Goal: Task Accomplishment & Management: Manage account settings

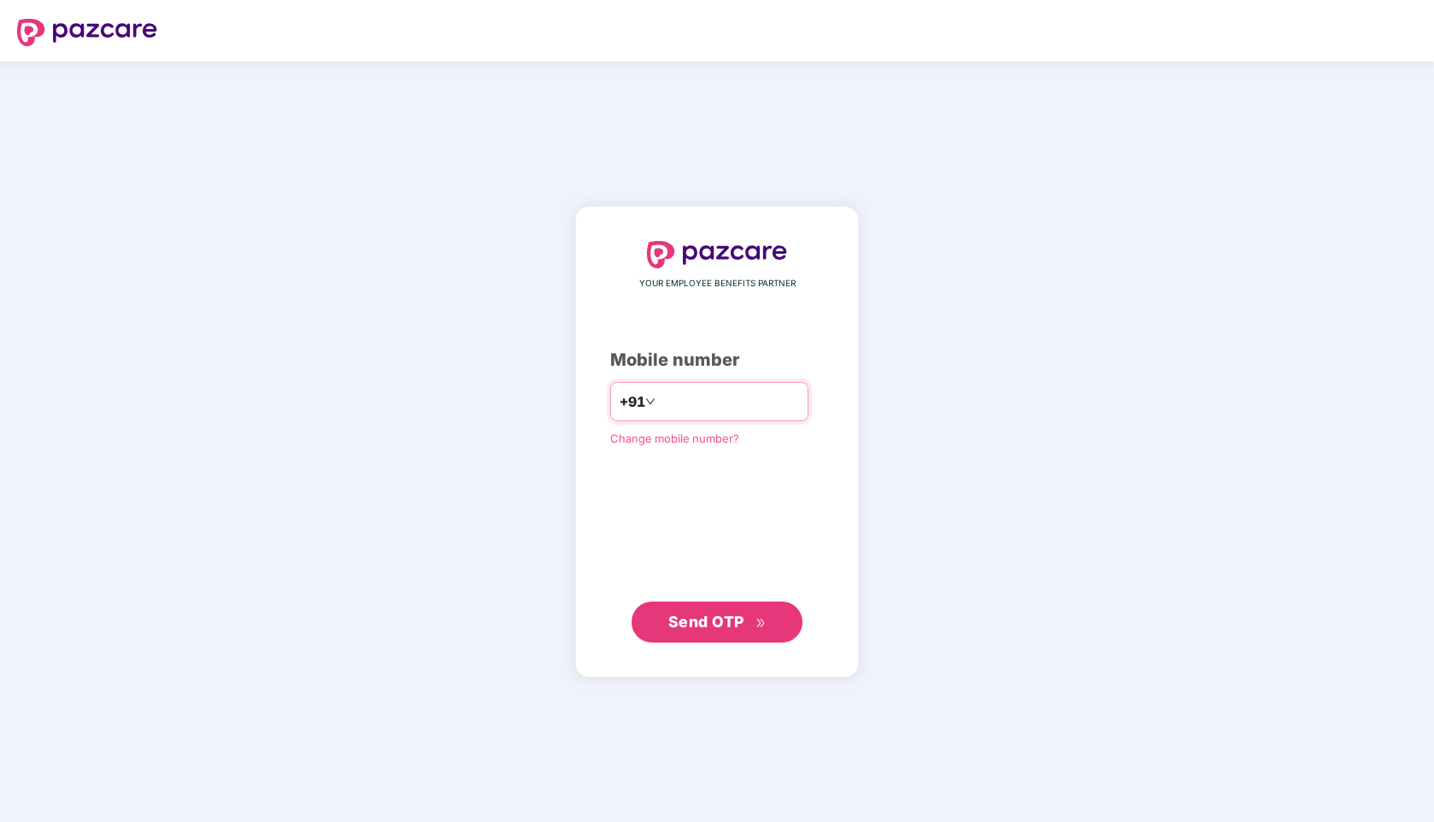
type input "**********"
click at [708, 634] on button "Send OTP" at bounding box center [717, 622] width 171 height 41
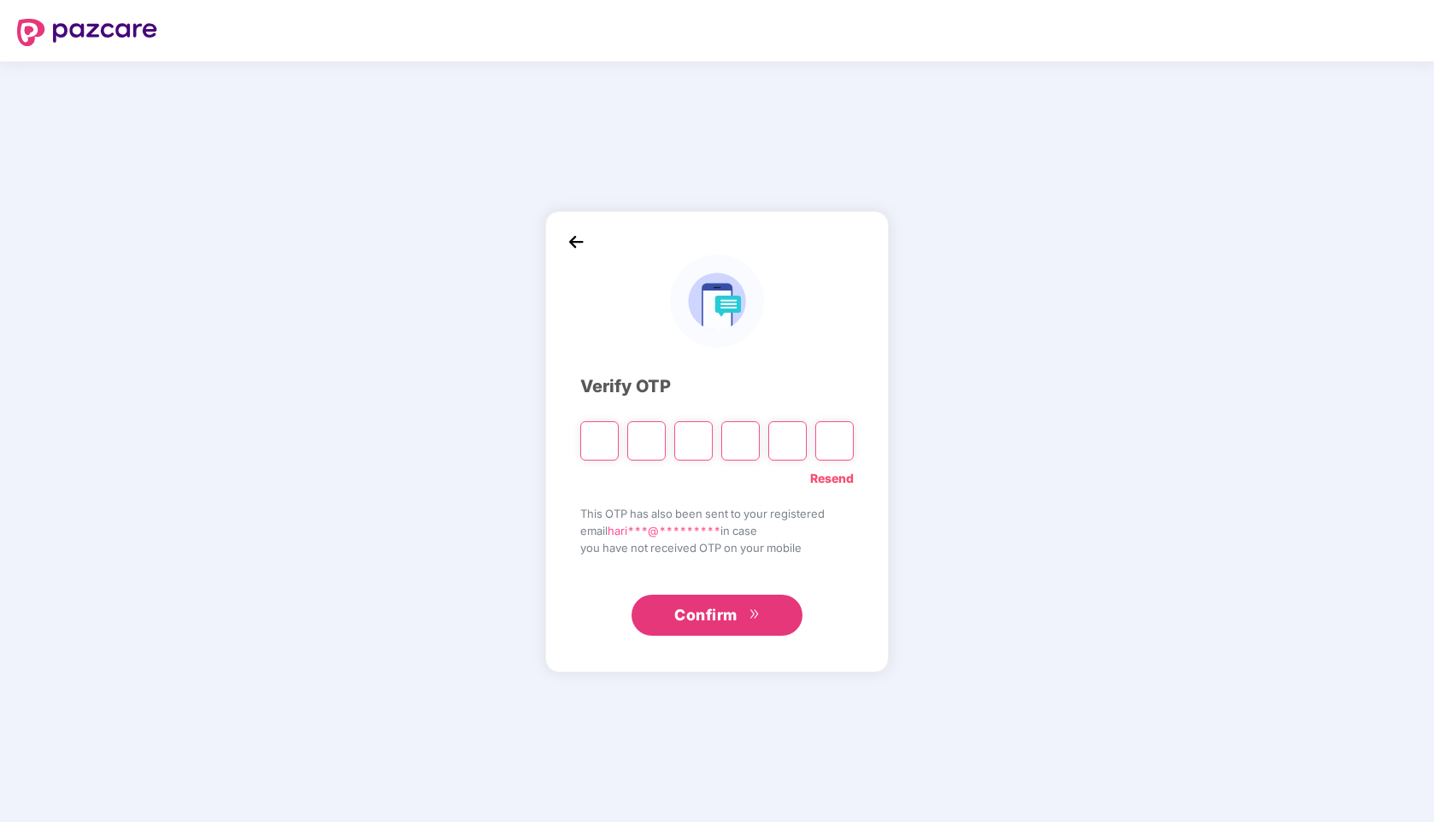
type input "*"
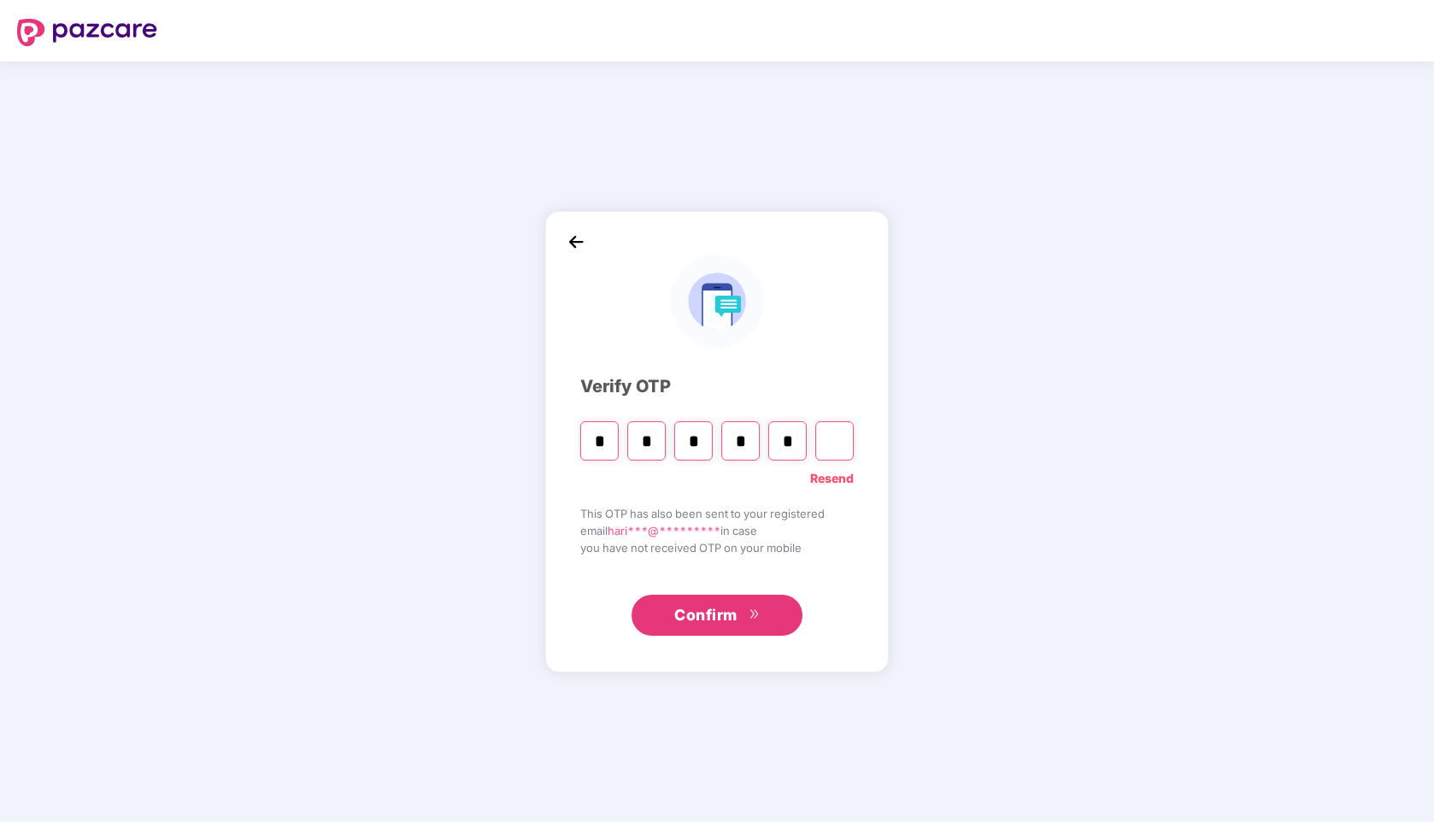
type input "*"
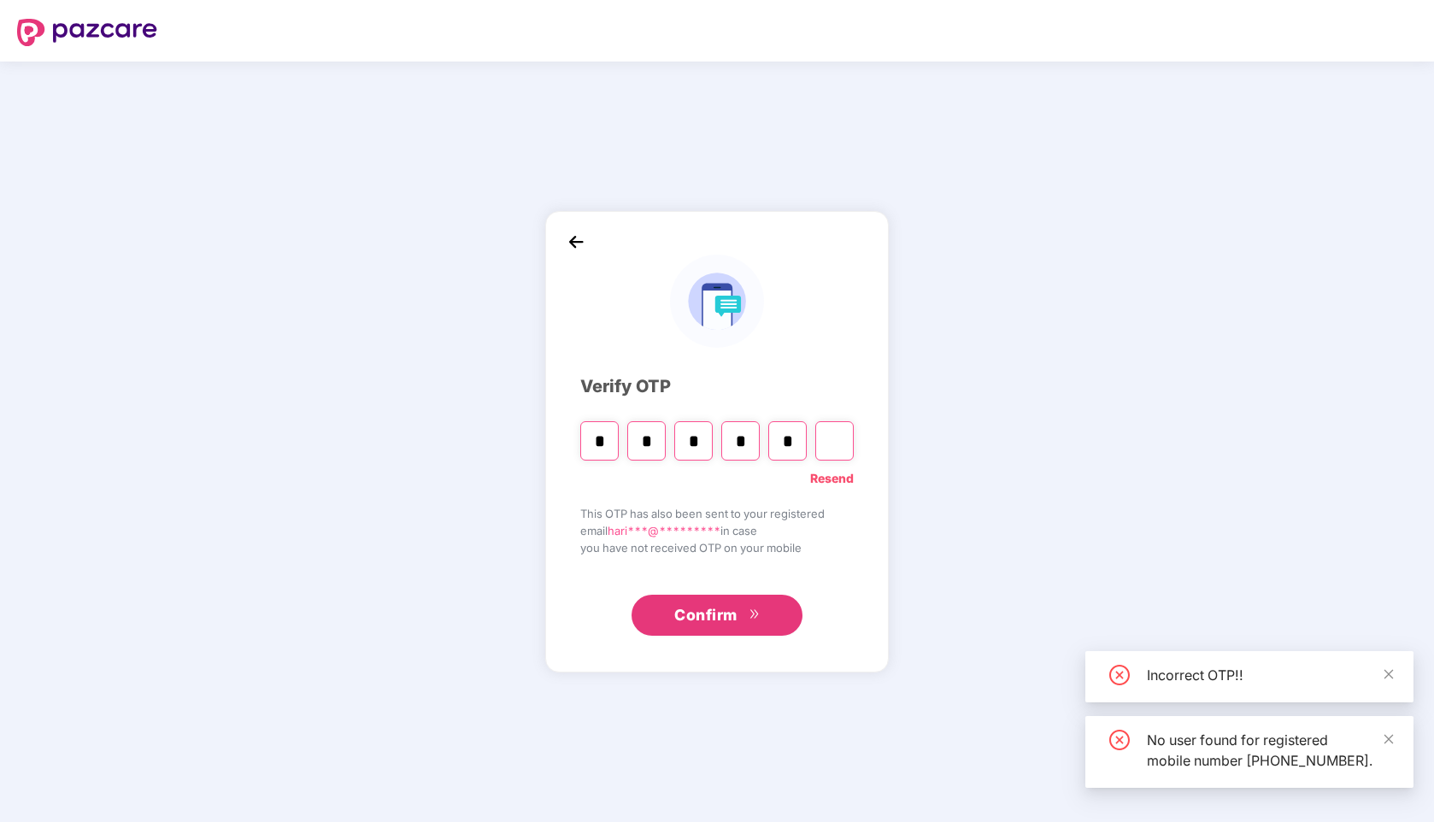
type input "*"
click at [796, 438] on input "*" at bounding box center [787, 440] width 38 height 39
type input "*"
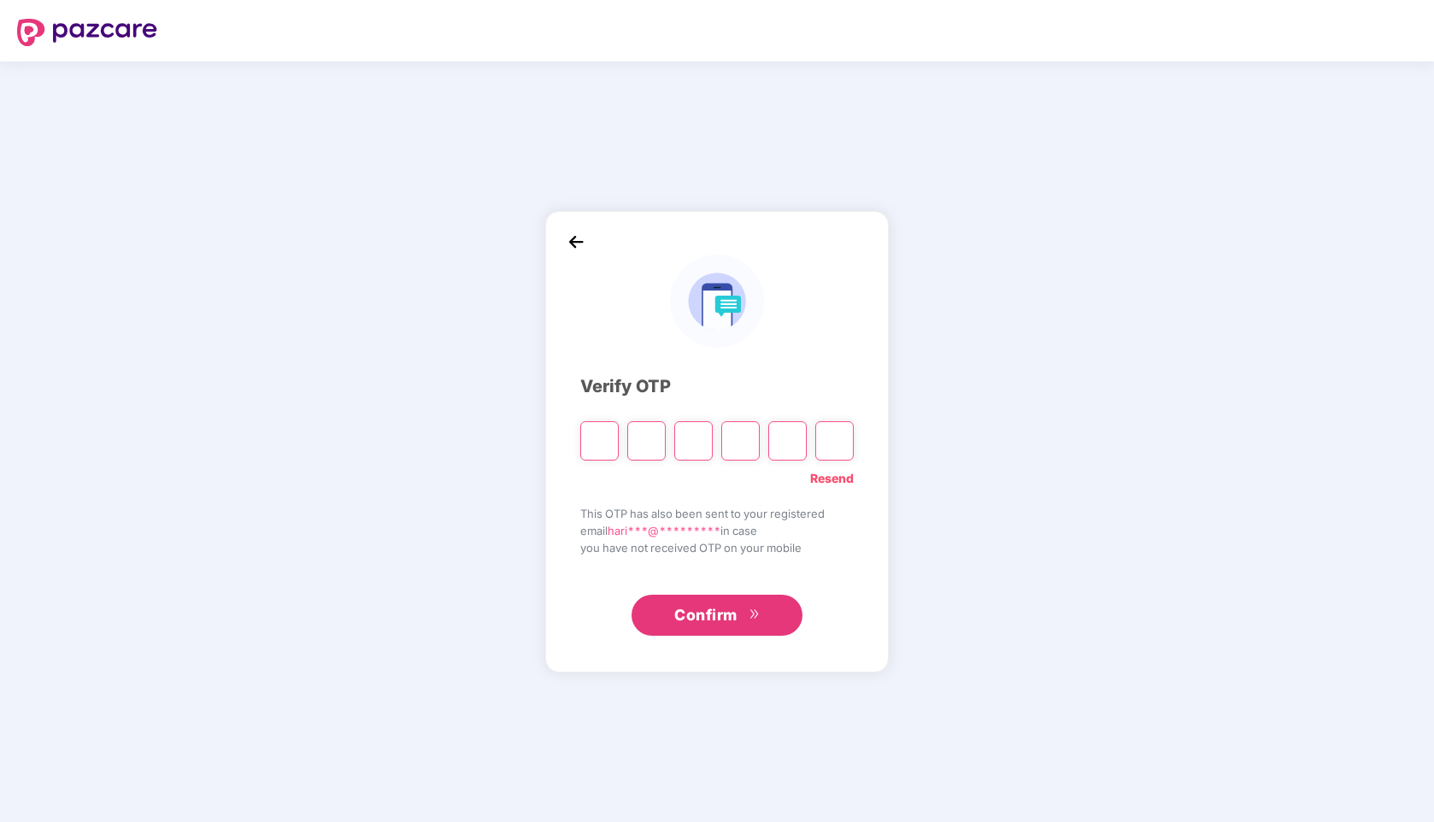
type input "*"
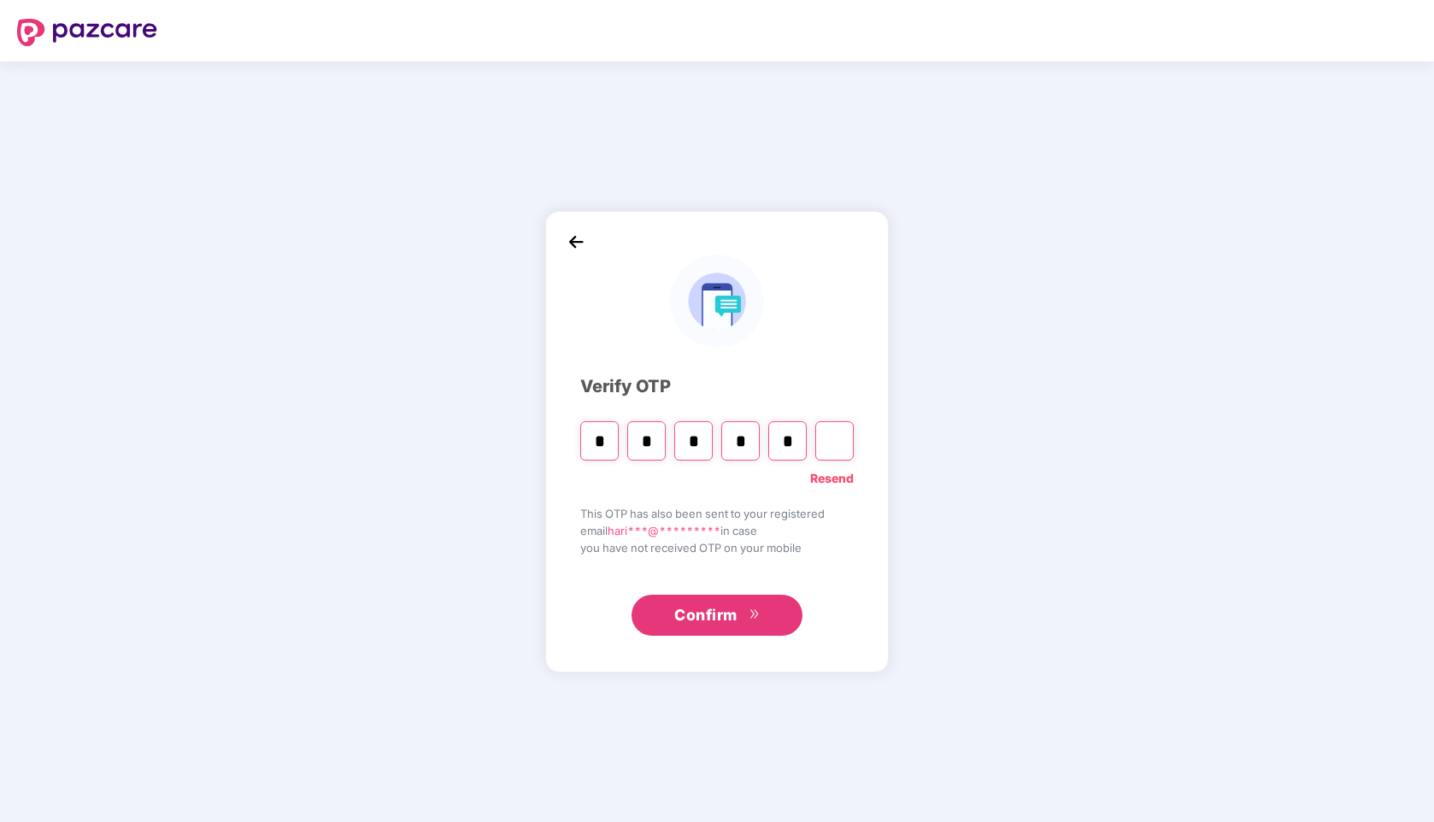
type input "*"
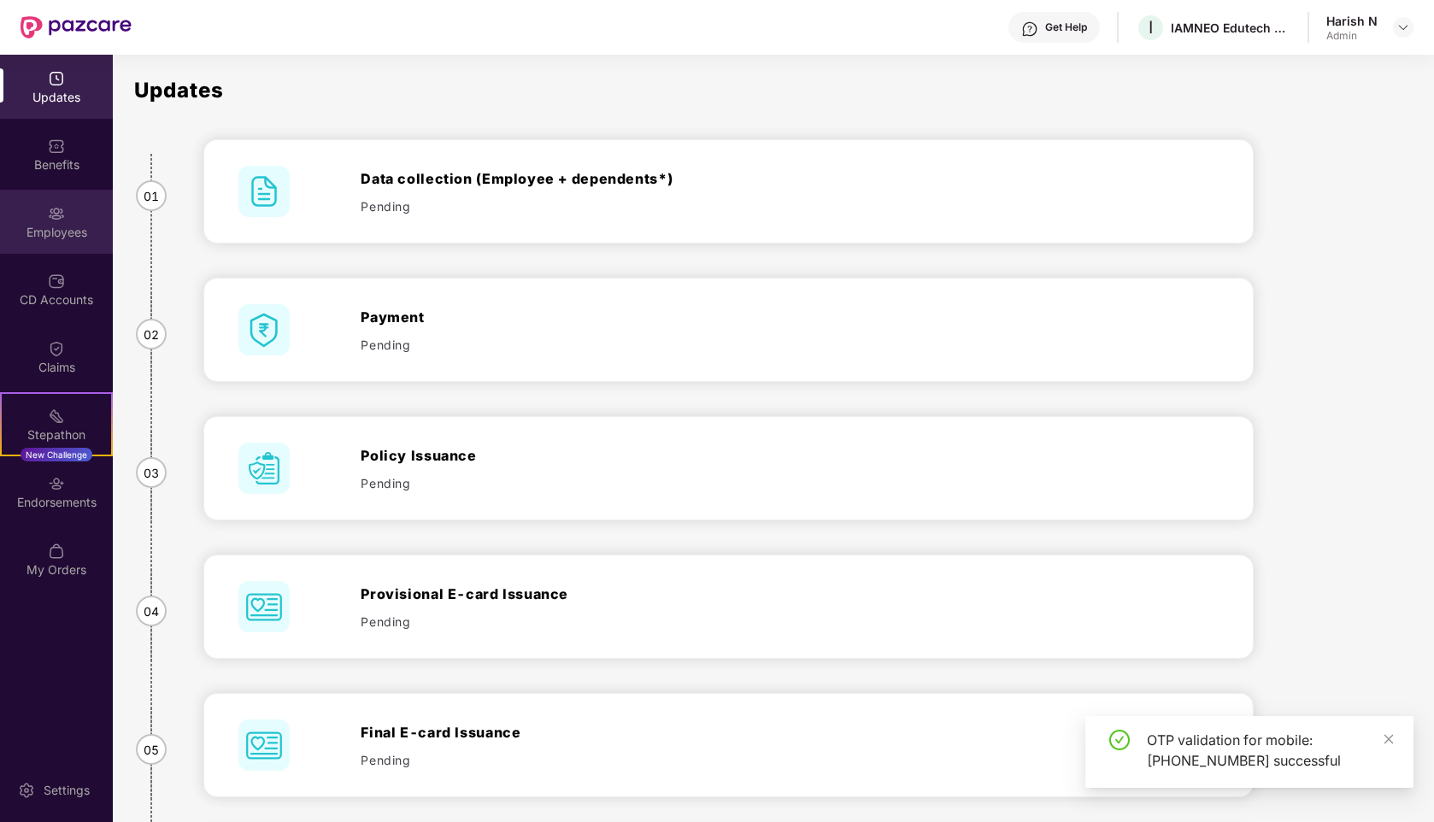
click at [51, 244] on div "Employees" at bounding box center [56, 222] width 113 height 64
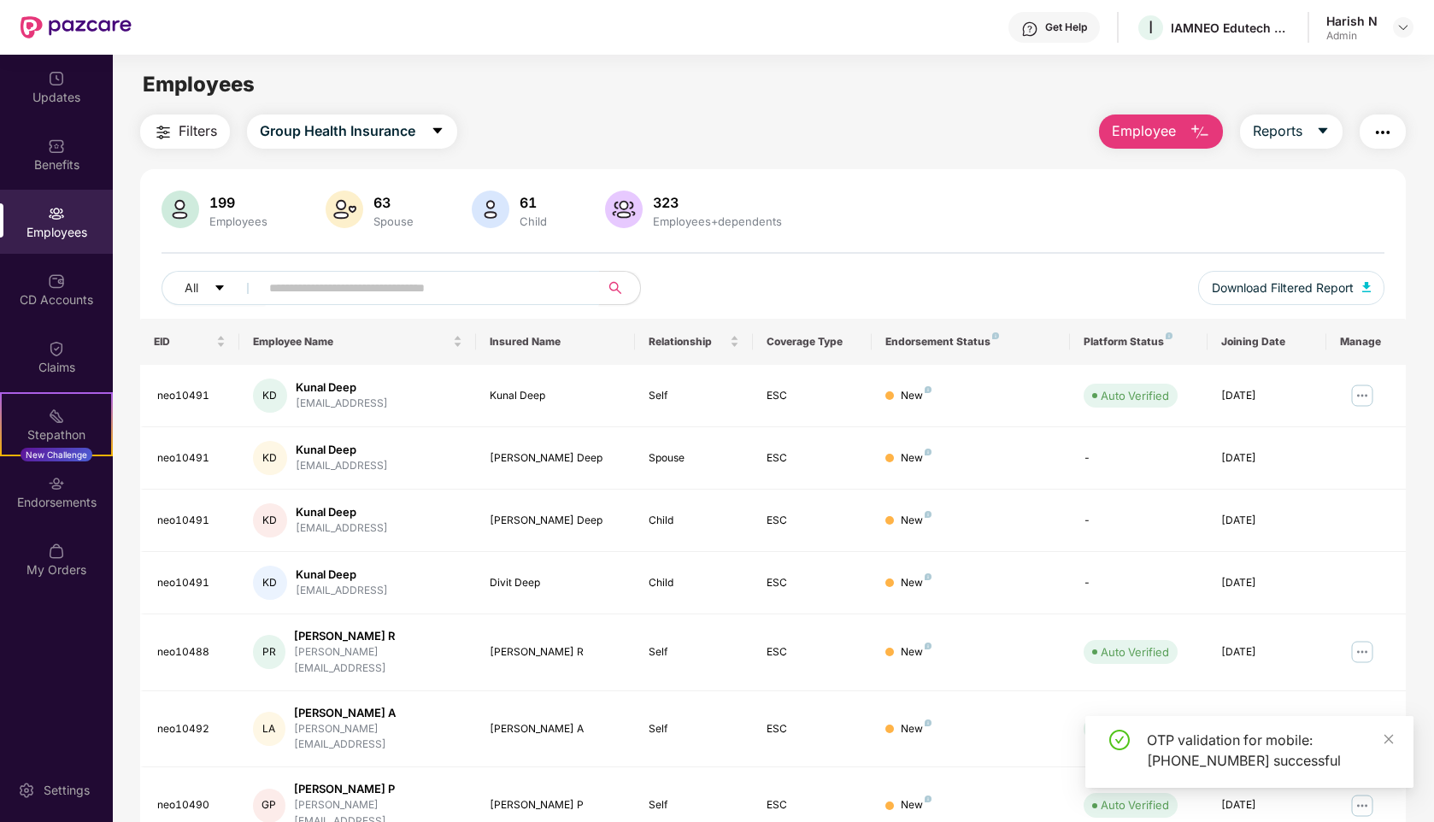
click at [321, 301] on span at bounding box center [424, 288] width 350 height 34
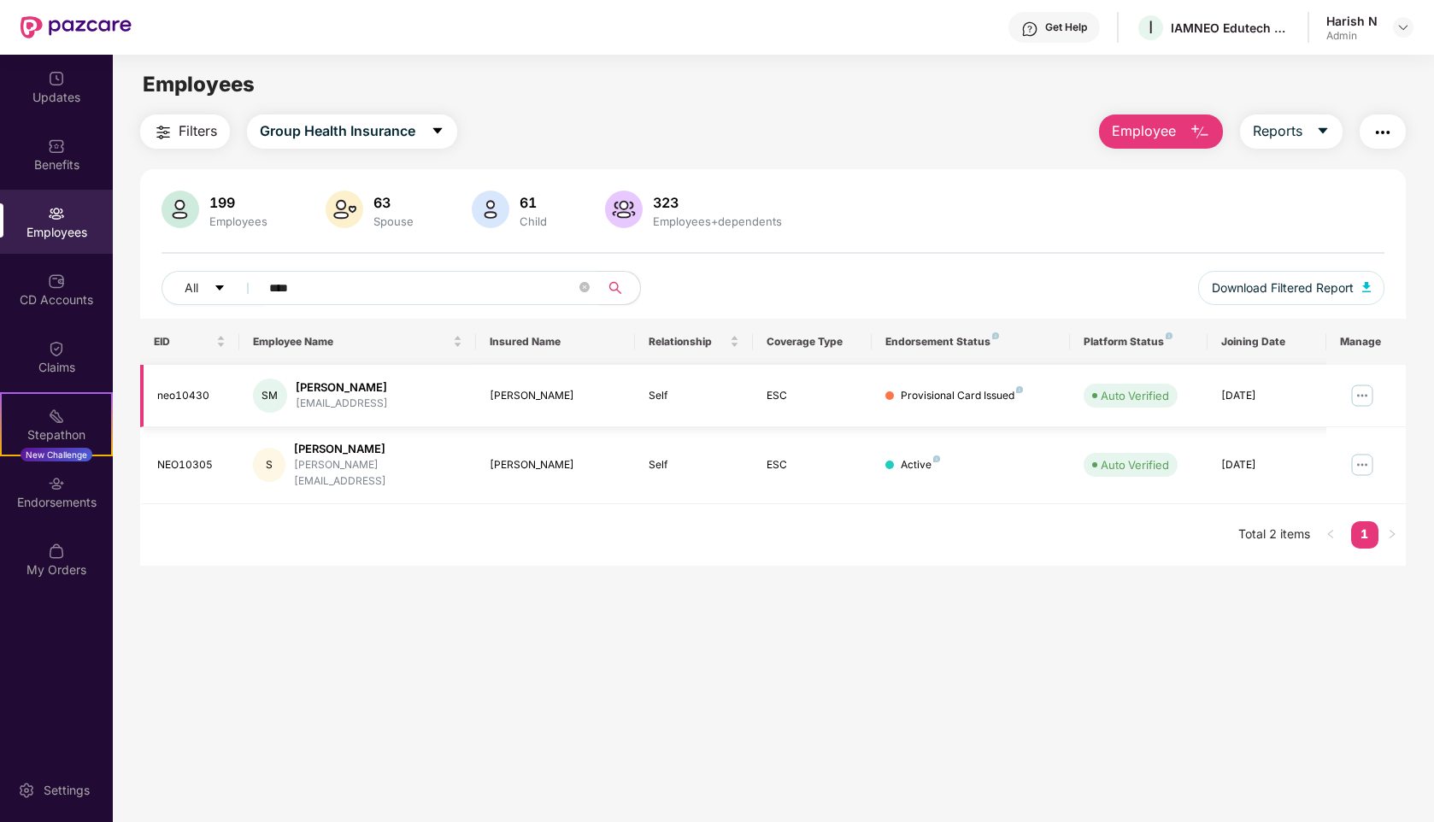
type input "****"
click at [1361, 395] on img at bounding box center [1362, 395] width 27 height 27
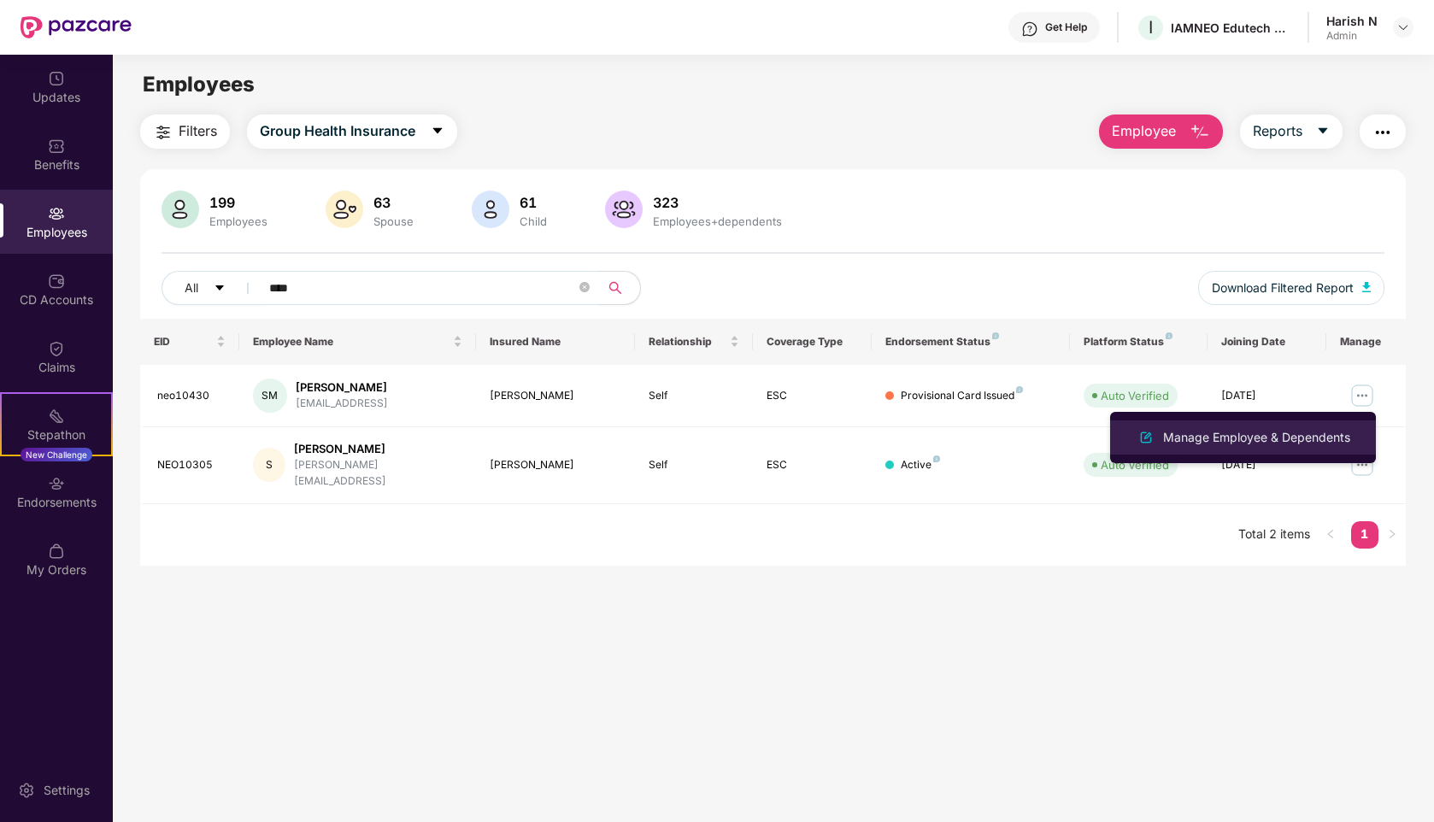
click at [1303, 432] on div "Manage Employee & Dependents" at bounding box center [1257, 437] width 194 height 19
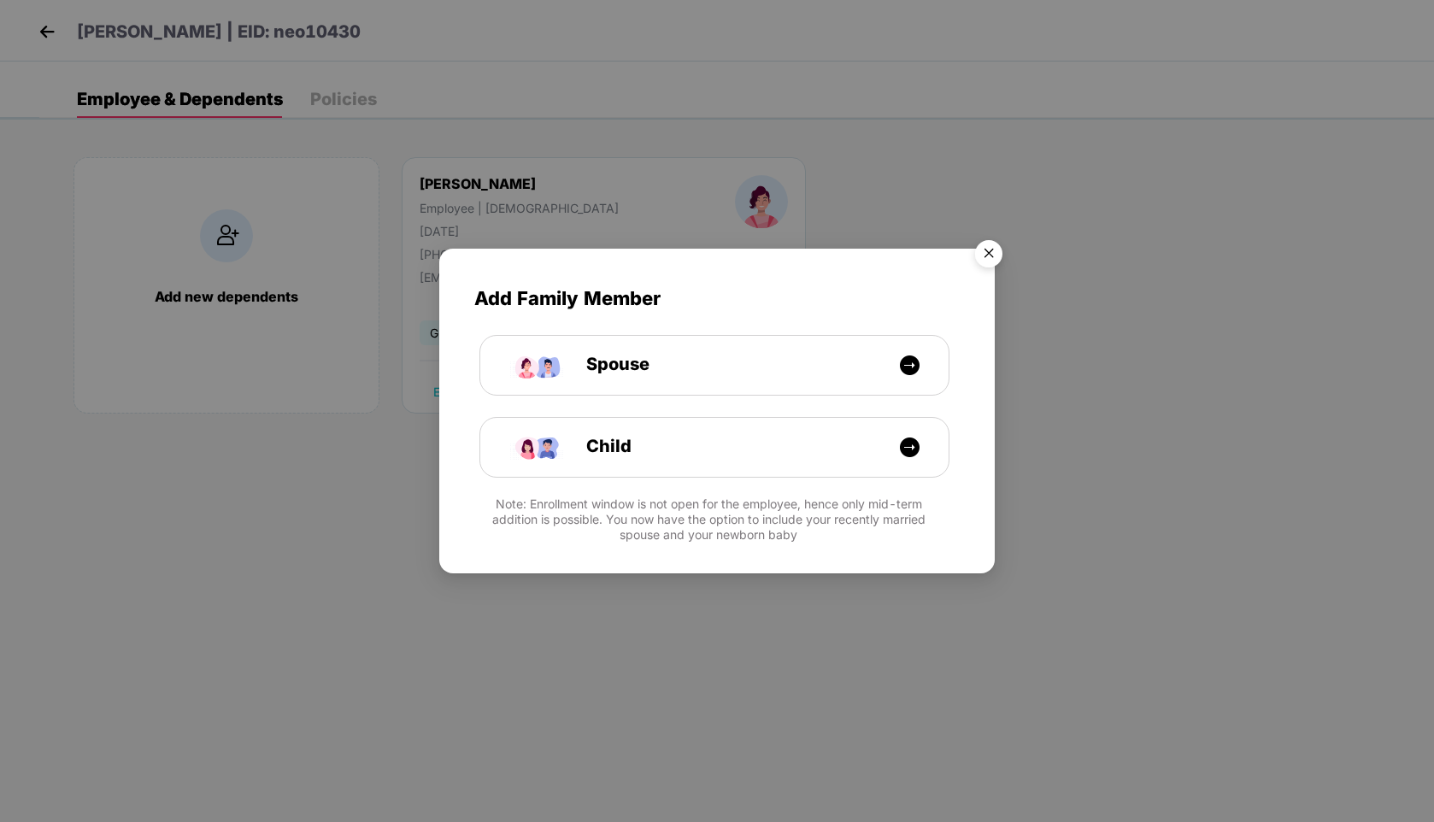
click at [988, 245] on img "Close" at bounding box center [989, 256] width 48 height 48
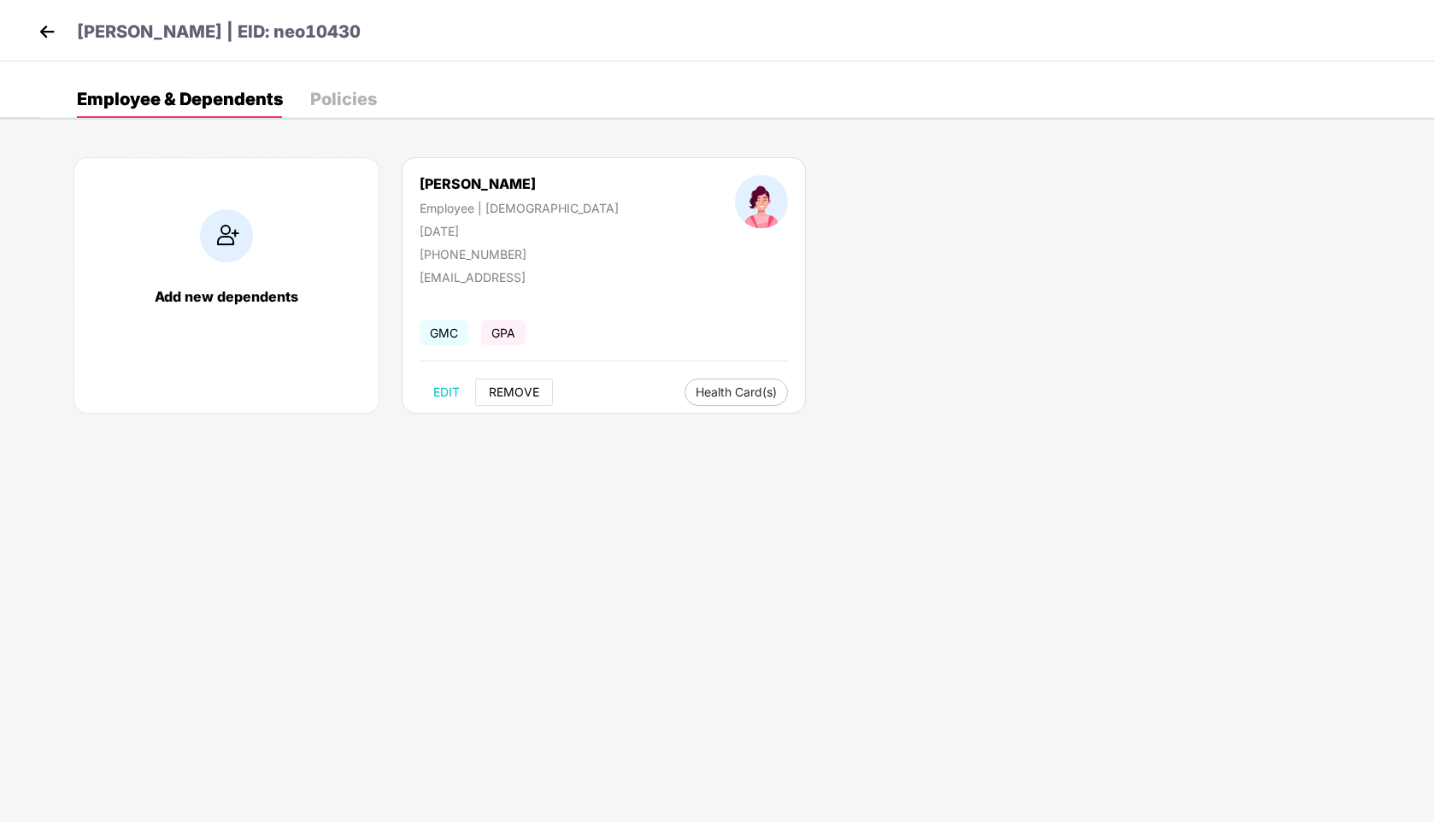
click at [512, 390] on span "REMOVE" at bounding box center [514, 392] width 50 height 14
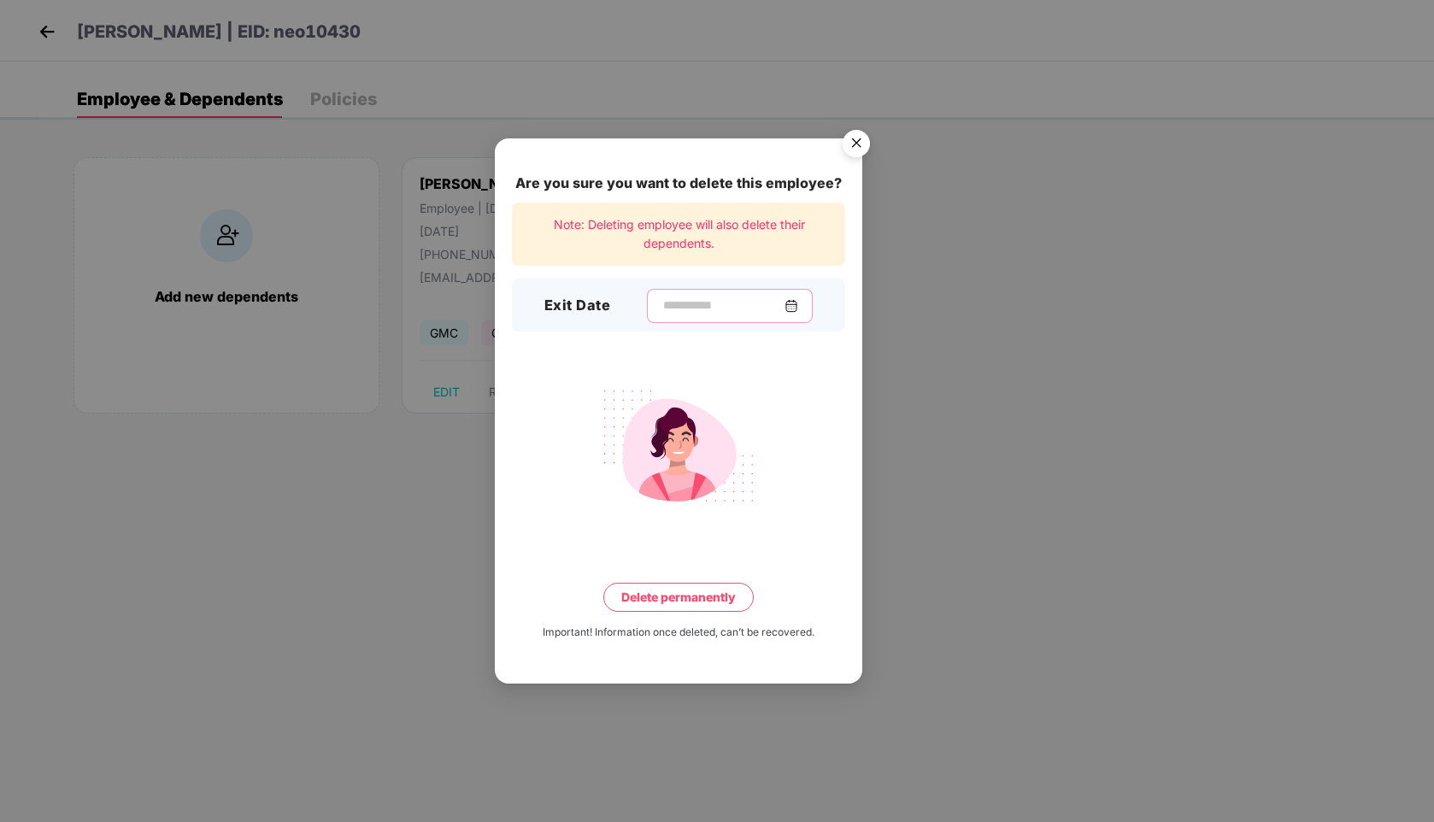
click at [745, 309] on input at bounding box center [722, 306] width 123 height 18
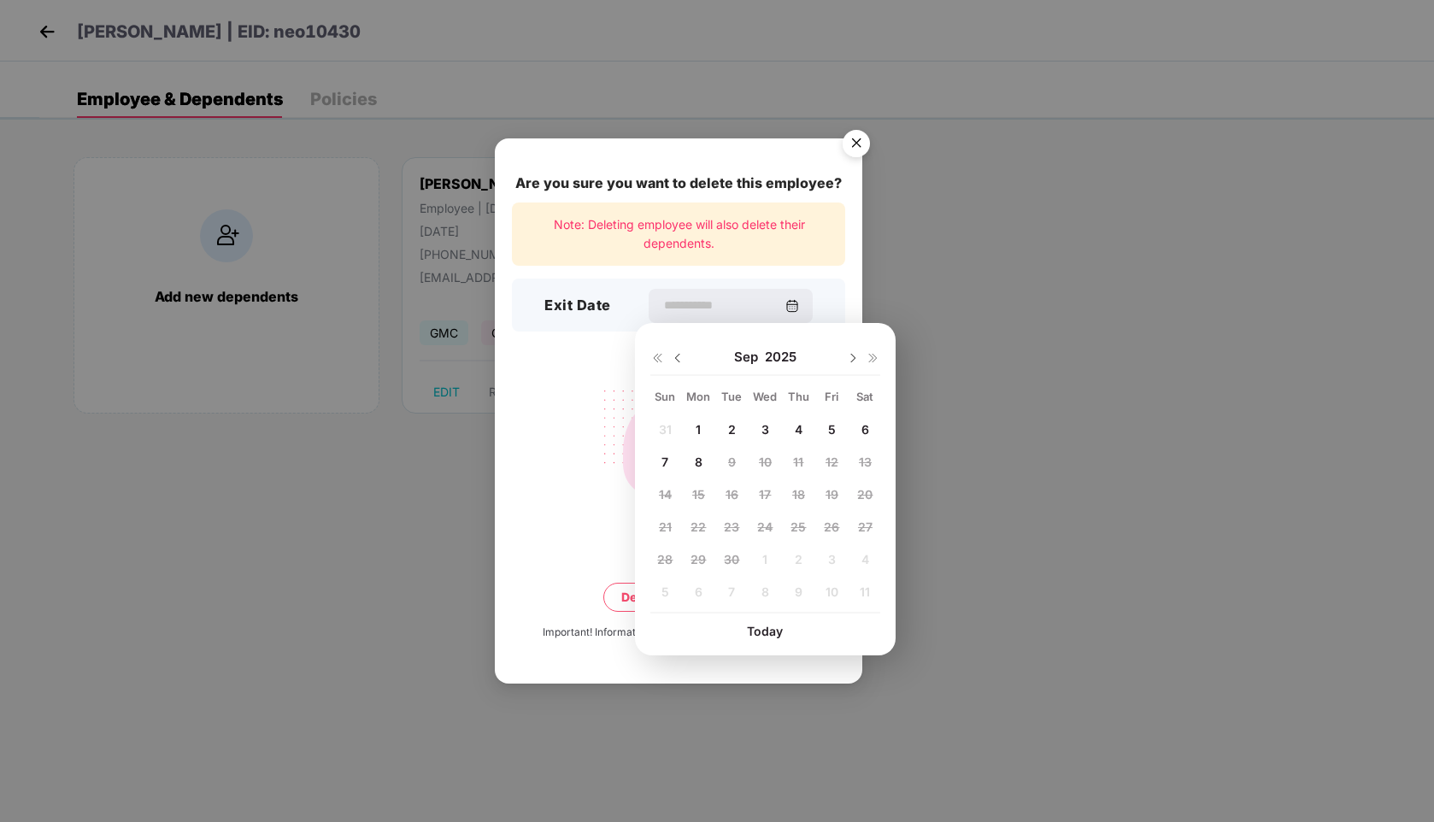
click at [678, 358] on img at bounding box center [678, 358] width 14 height 14
click at [651, 593] on div "31" at bounding box center [665, 592] width 30 height 26
click at [668, 591] on span "31" at bounding box center [665, 592] width 13 height 15
type input "**********"
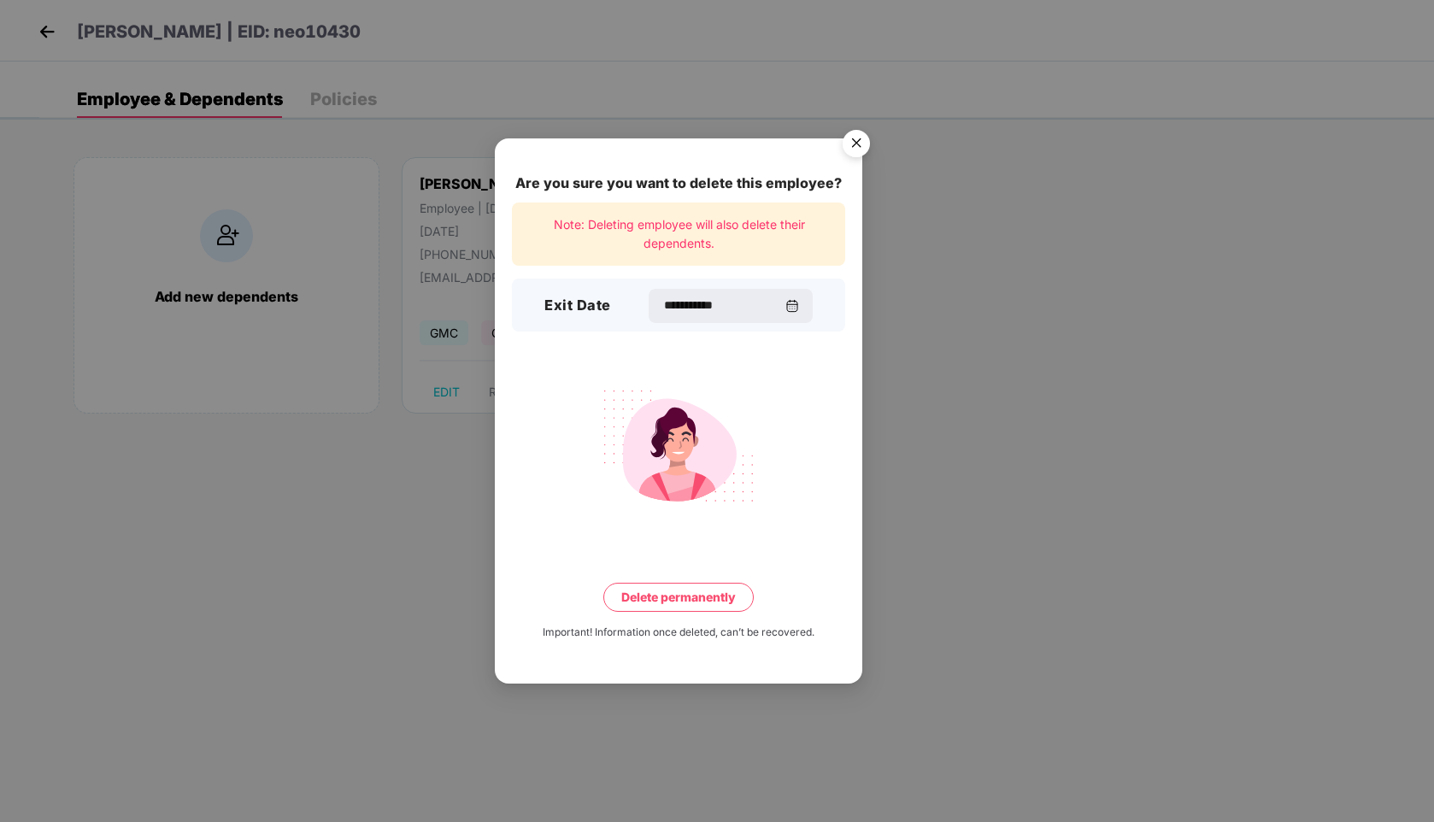
click at [682, 597] on button "Delete permanently" at bounding box center [678, 597] width 150 height 29
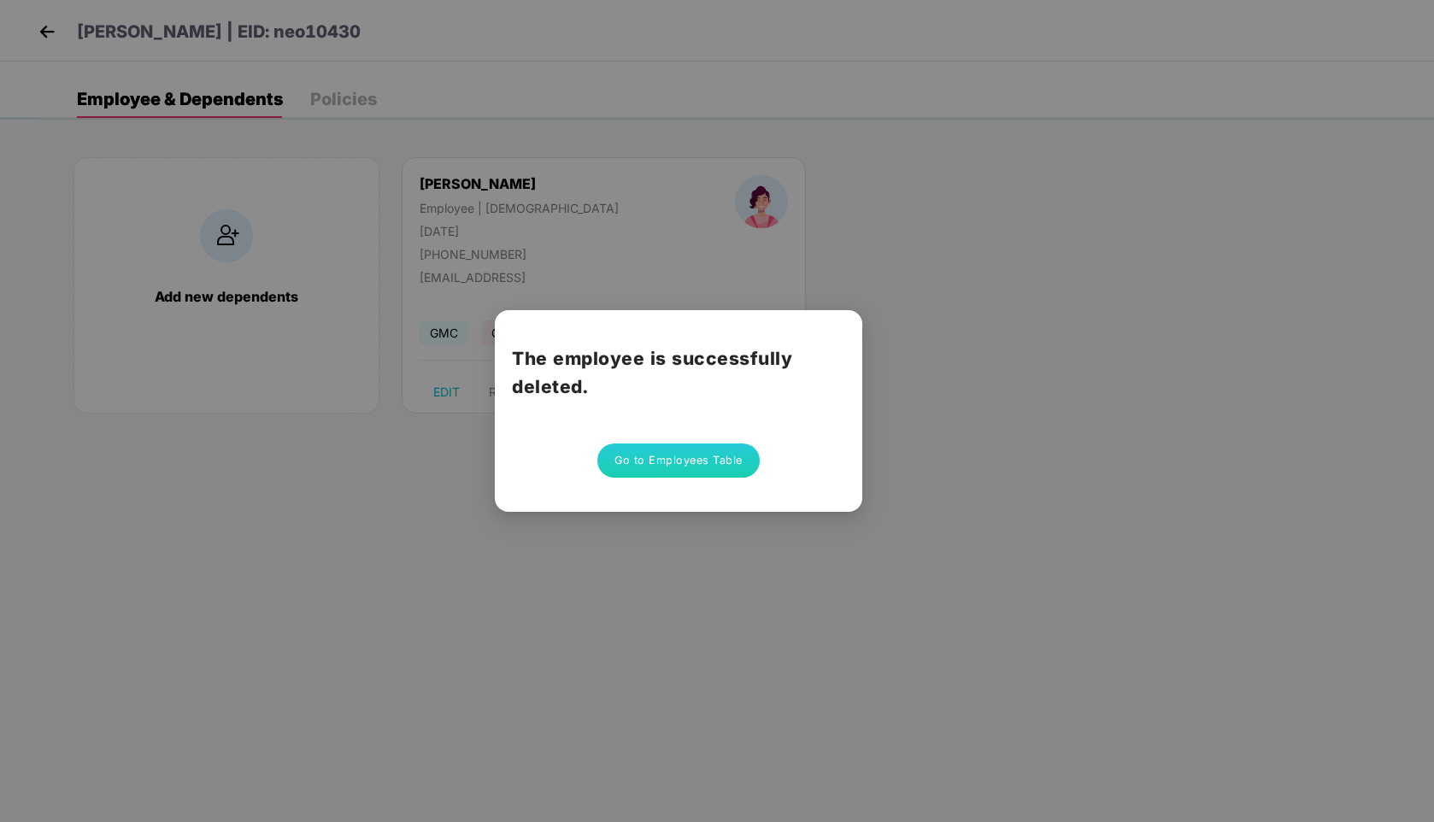
click at [670, 456] on button "Go to Employees Table" at bounding box center [678, 461] width 162 height 34
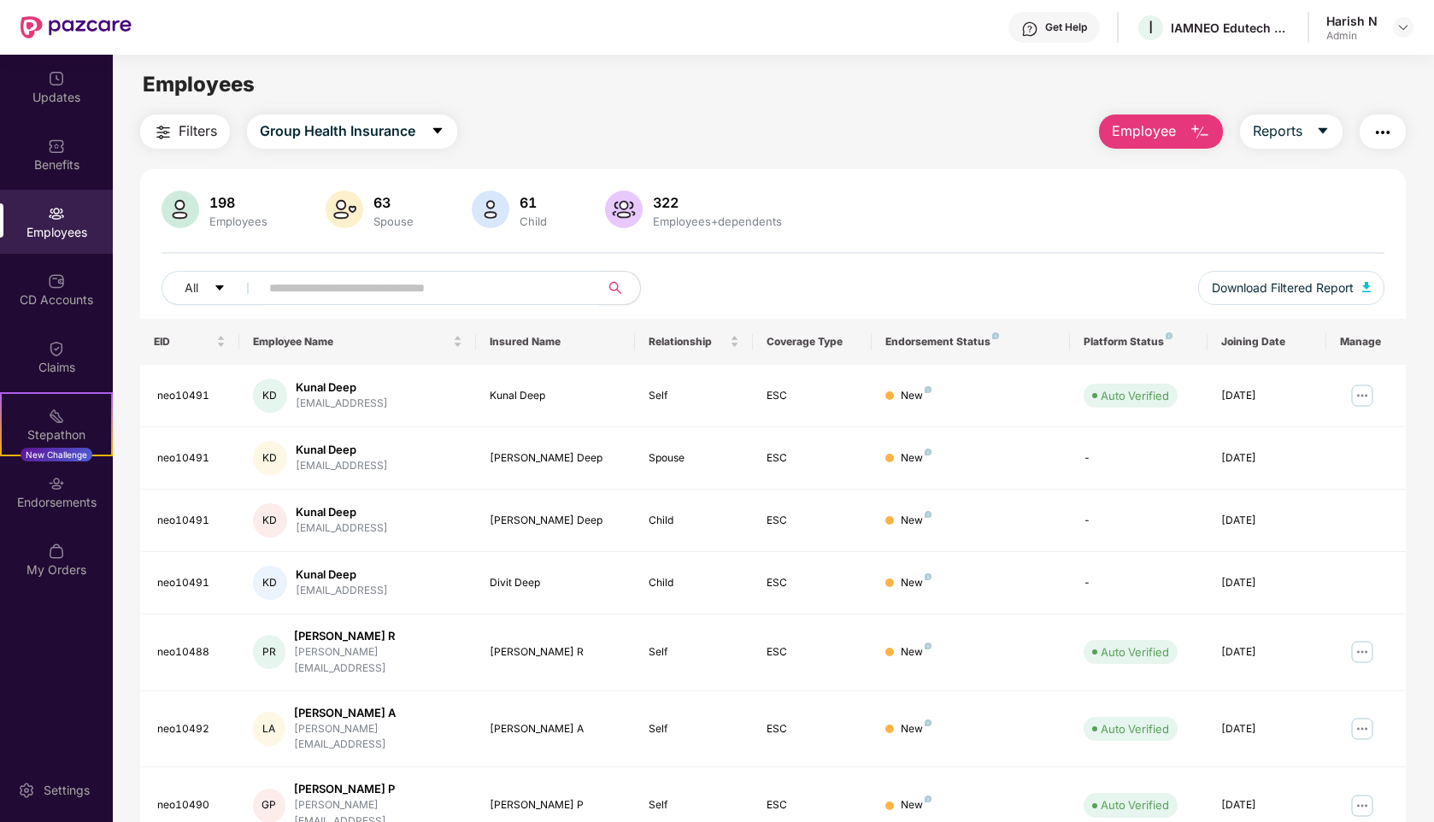
click at [382, 283] on input "text" at bounding box center [422, 288] width 307 height 26
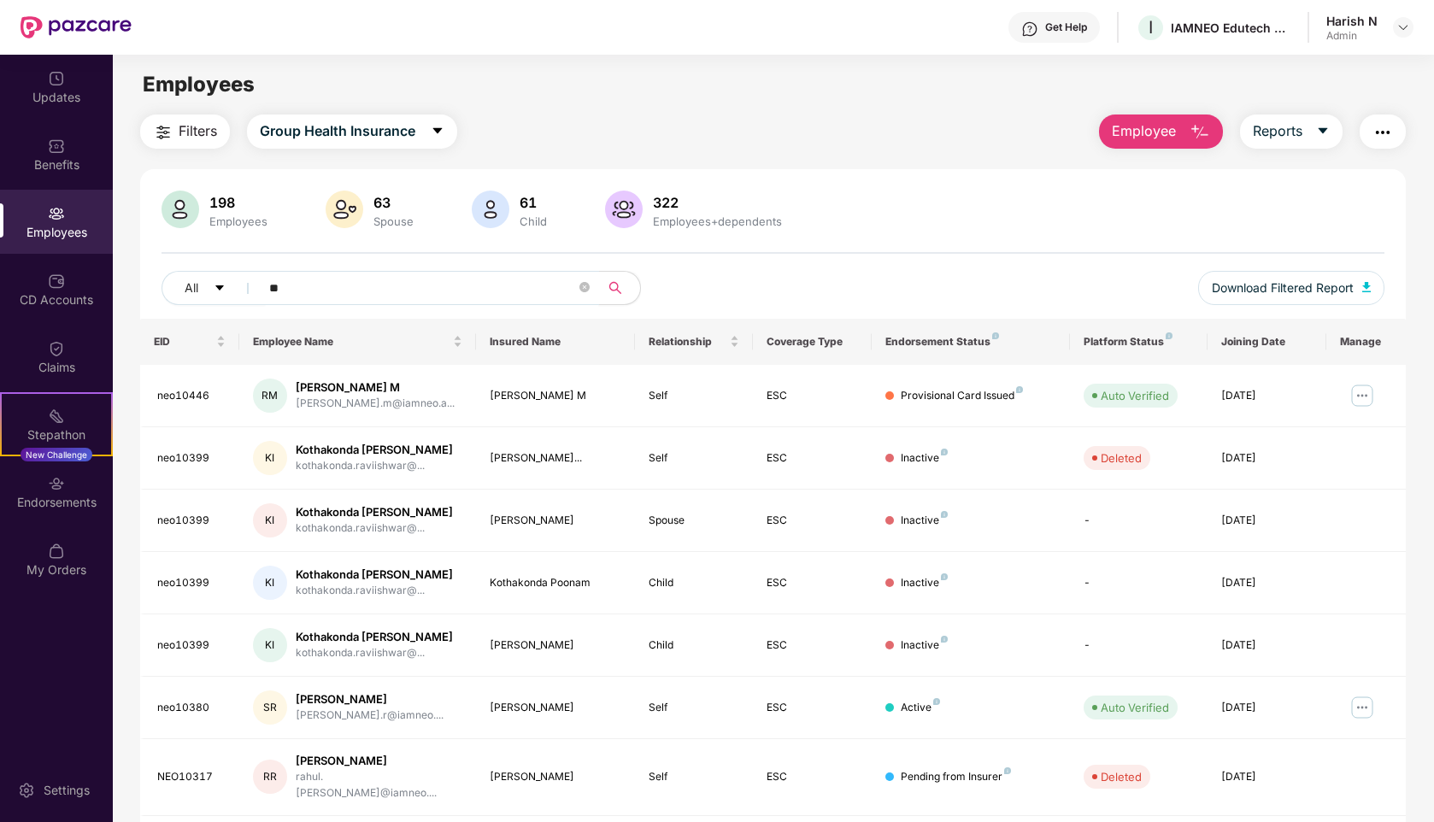
type input "*"
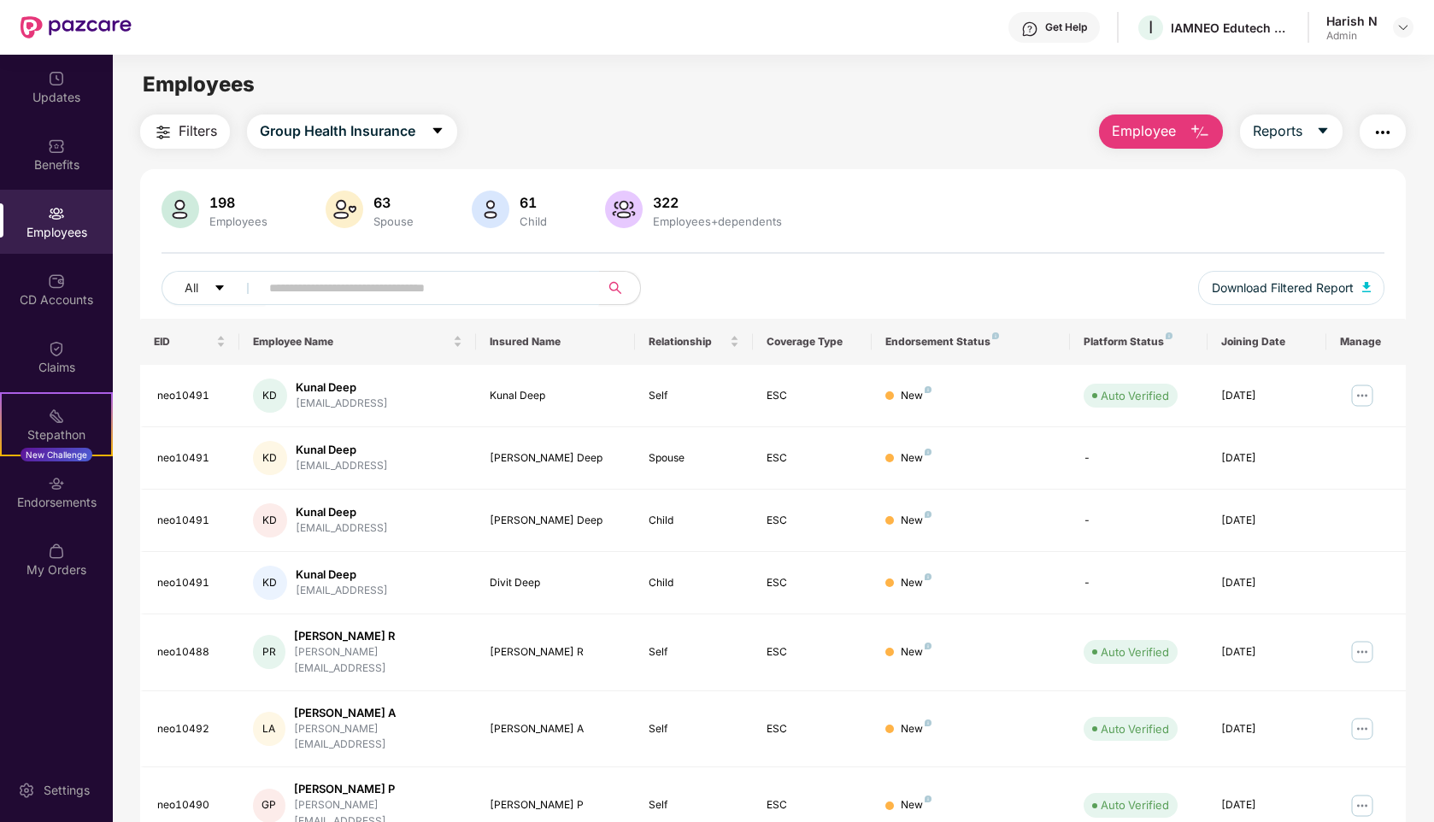
click at [366, 303] on span at bounding box center [424, 288] width 350 height 34
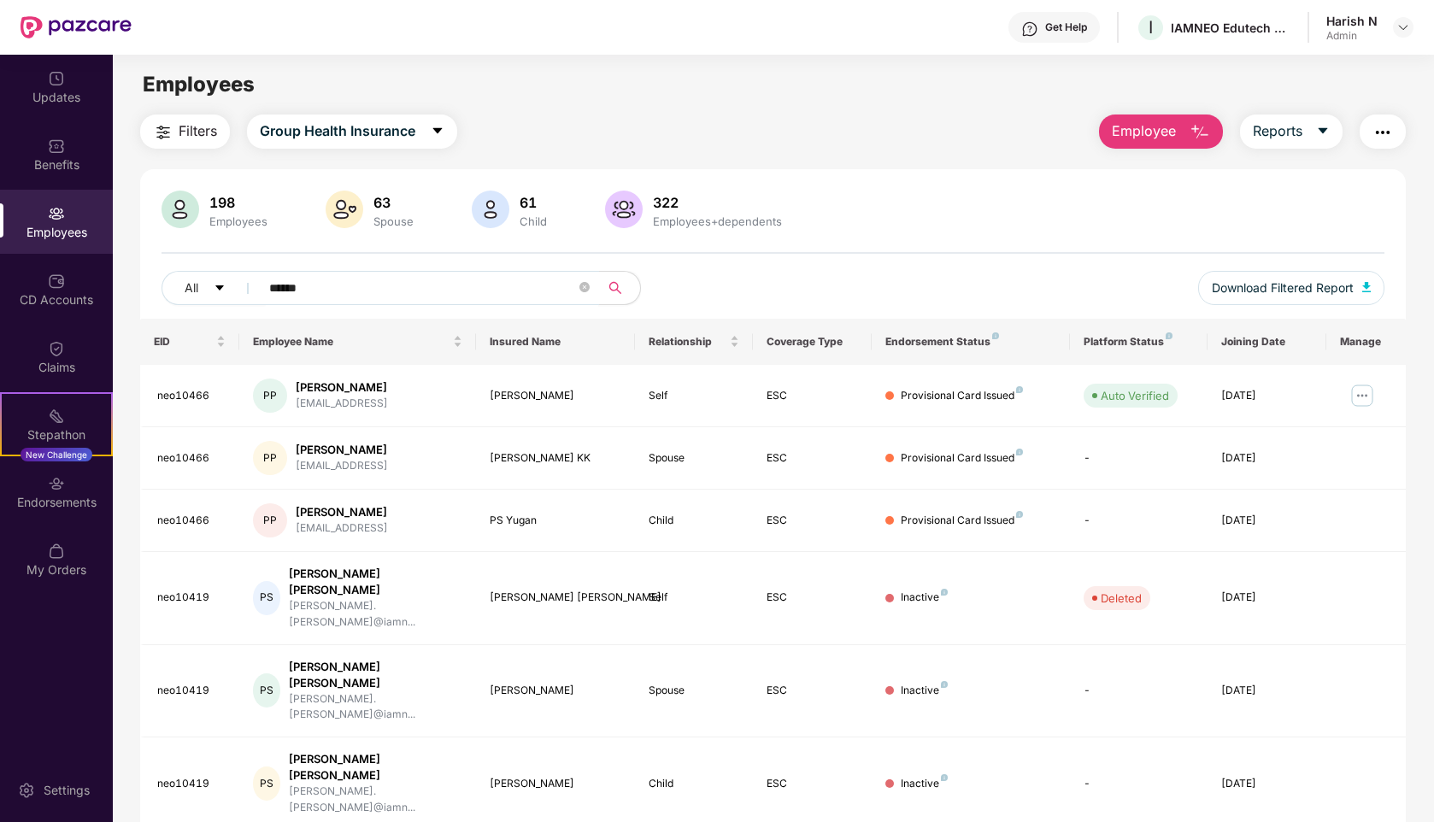
type input "******"
